Goal: Task Accomplishment & Management: Manage account settings

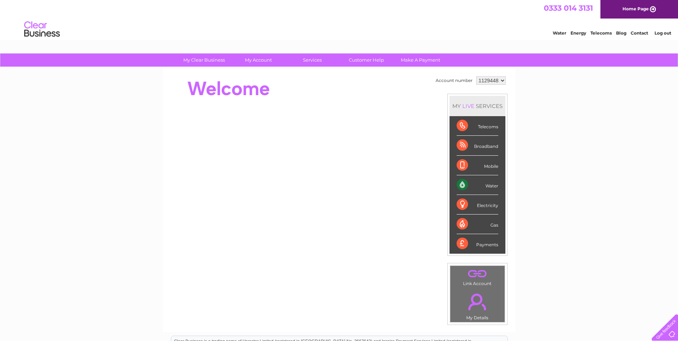
click at [476, 275] on link "." at bounding box center [477, 273] width 51 height 12
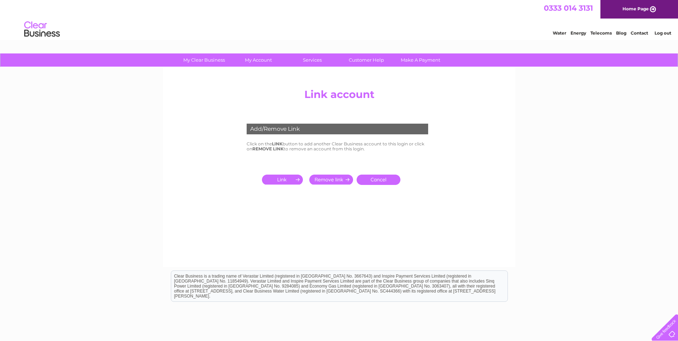
click at [286, 180] on input "submit" at bounding box center [284, 179] width 44 height 10
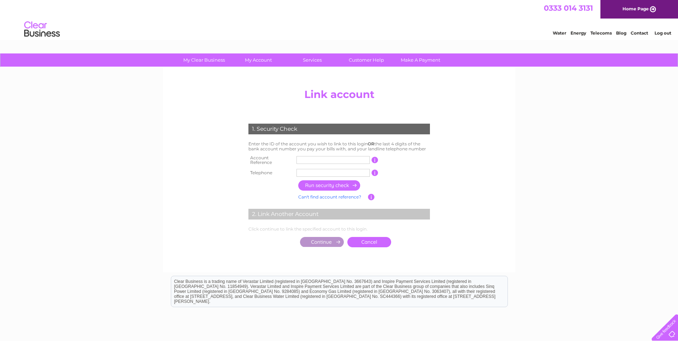
click at [309, 159] on input "text" at bounding box center [332, 160] width 73 height 8
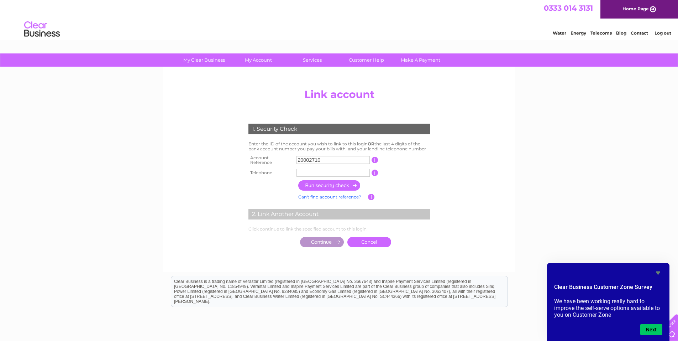
type input "20002710"
click at [303, 171] on input "text" at bounding box center [332, 173] width 73 height 8
type input "01292892280"
click at [334, 157] on input "20002710" at bounding box center [332, 160] width 73 height 8
click at [374, 158] on input "button" at bounding box center [374, 160] width 7 height 6
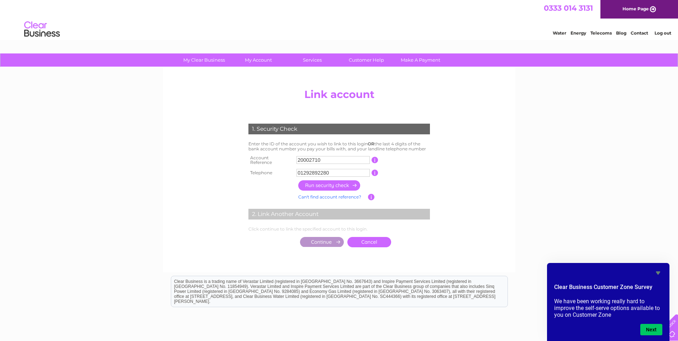
click at [375, 158] on input "button" at bounding box center [374, 160] width 7 height 6
click at [371, 194] on input "button" at bounding box center [371, 197] width 7 height 6
click at [343, 194] on link "Can't find account reference?" at bounding box center [329, 196] width 63 height 5
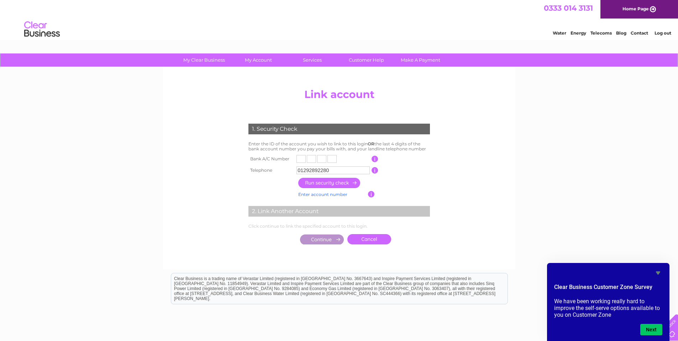
click at [303, 158] on input "text" at bounding box center [300, 159] width 9 height 8
type input "2"
type input "9"
type input "6"
type input "4"
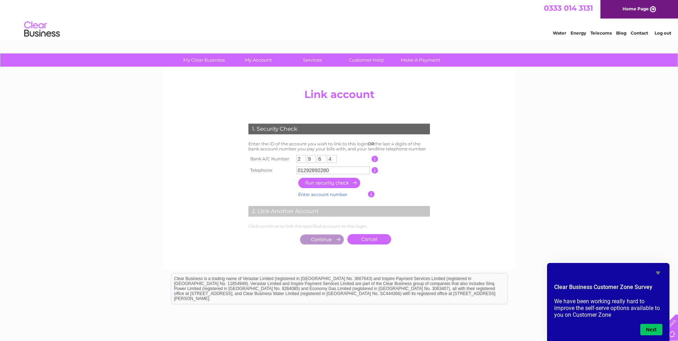
click at [334, 184] on input "button" at bounding box center [329, 183] width 63 height 10
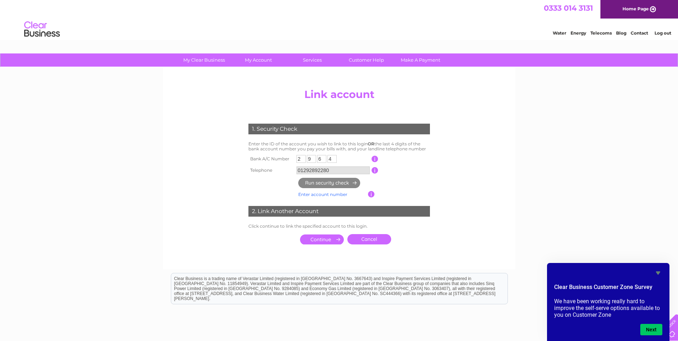
click at [370, 194] on input "button" at bounding box center [371, 194] width 7 height 6
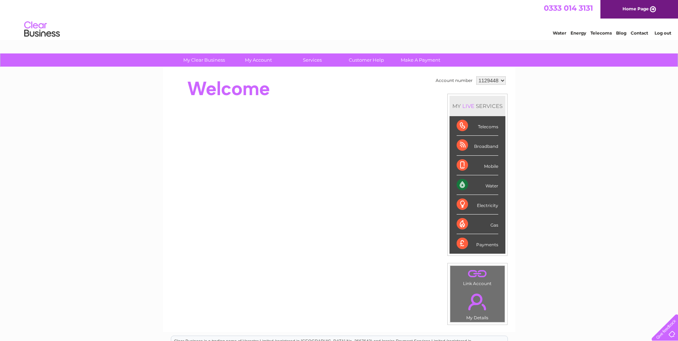
click at [478, 274] on link "." at bounding box center [477, 273] width 51 height 12
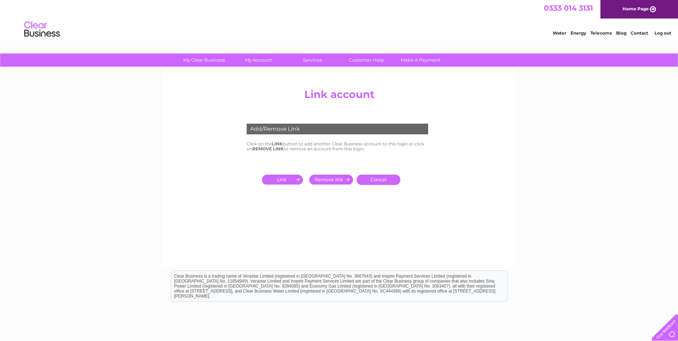
click at [289, 179] on input "submit" at bounding box center [284, 179] width 44 height 10
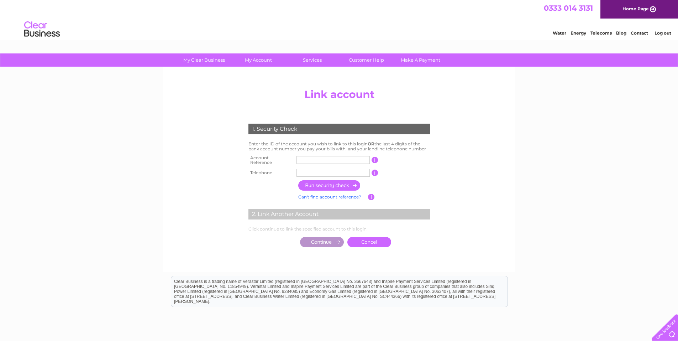
click at [308, 159] on input "text" at bounding box center [332, 160] width 73 height 8
type input "20002710"
click at [303, 169] on input "text" at bounding box center [332, 173] width 73 height 8
type input "07834336381"
click at [322, 194] on link "Can't find account reference?" at bounding box center [329, 196] width 63 height 5
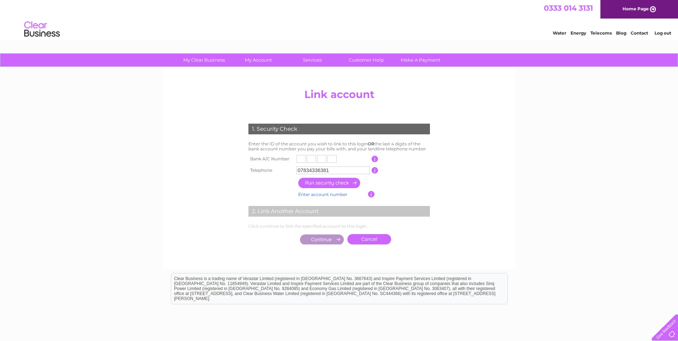
click at [301, 158] on input "text" at bounding box center [300, 159] width 9 height 8
type input "2"
type input "9"
type input "6"
type input "4"
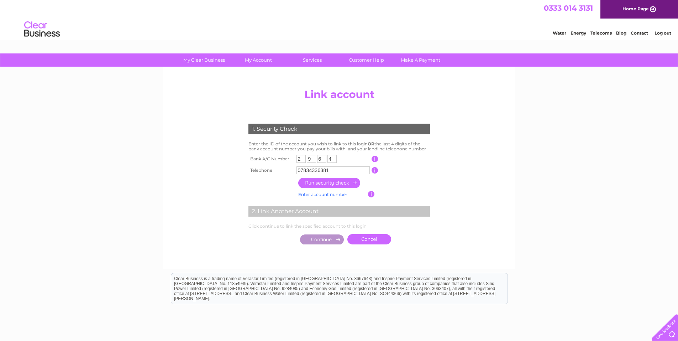
click at [336, 184] on input "button" at bounding box center [329, 183] width 63 height 10
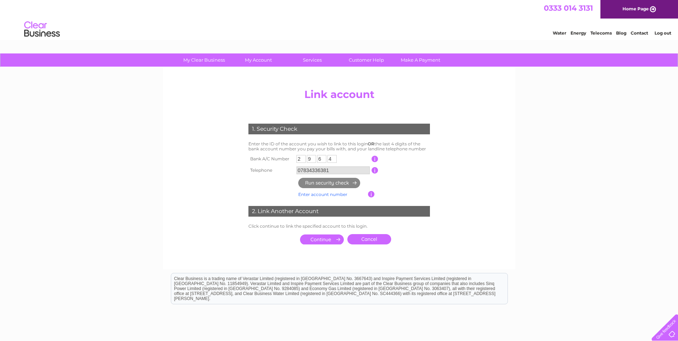
click at [321, 235] on input "submit" at bounding box center [322, 239] width 44 height 10
click at [324, 241] on input "submit" at bounding box center [322, 239] width 44 height 10
click at [317, 238] on input "submit" at bounding box center [322, 239] width 44 height 10
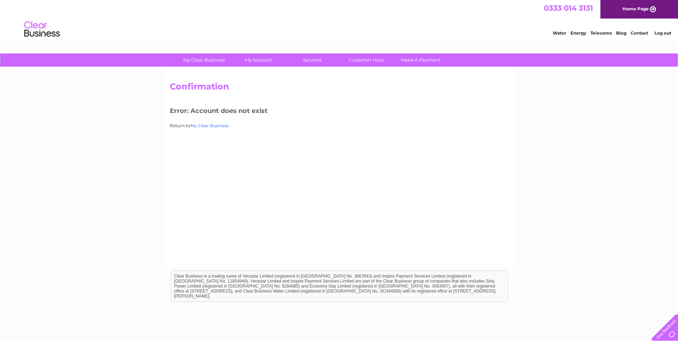
click at [210, 124] on link "My Clear Business" at bounding box center [209, 125] width 38 height 5
